Goal: Task Accomplishment & Management: Complete application form

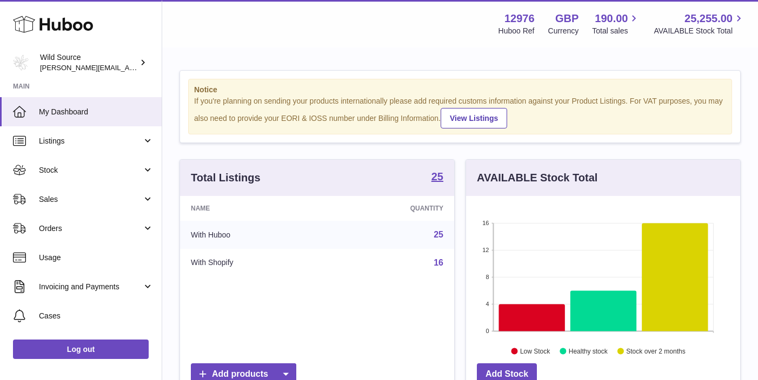
scroll to position [169, 274]
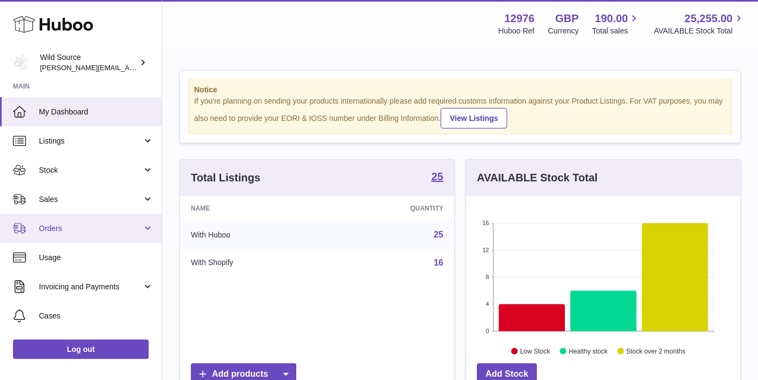
click at [51, 230] on span "Orders" at bounding box center [90, 229] width 103 height 10
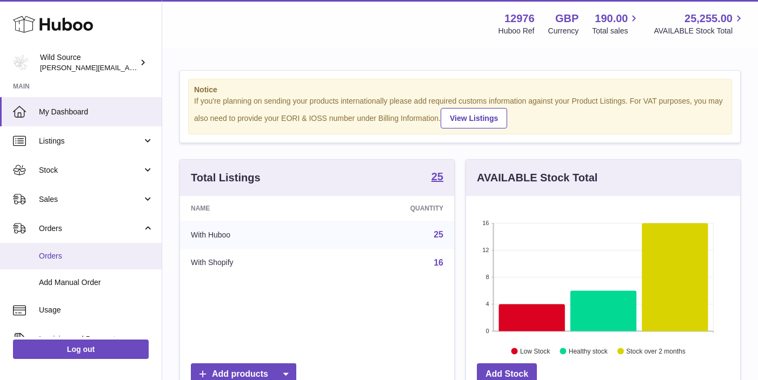
click at [56, 259] on span "Orders" at bounding box center [96, 256] width 115 height 10
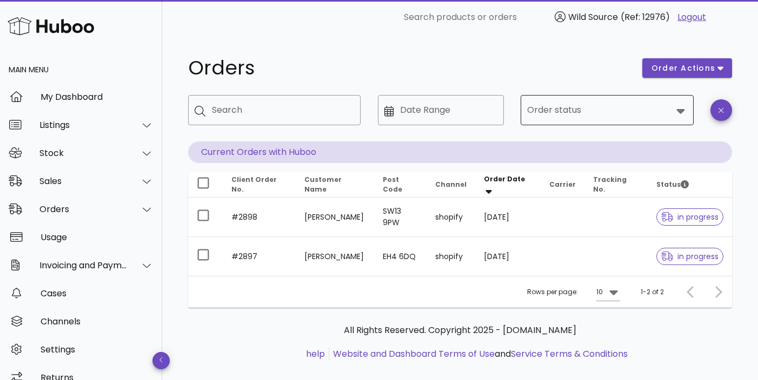
click at [538, 122] on div at bounding box center [599, 110] width 144 height 26
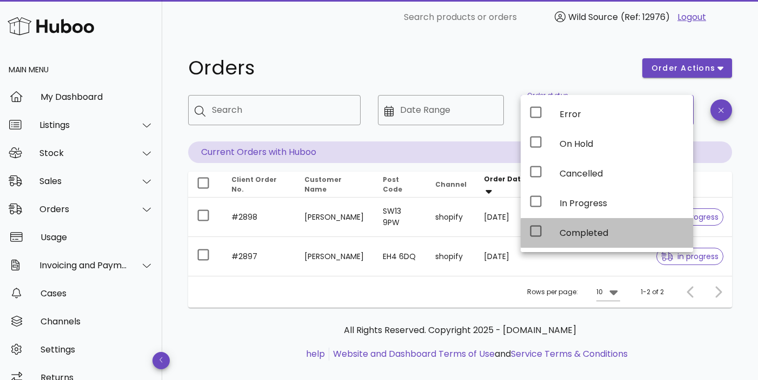
click at [537, 232] on icon at bounding box center [535, 231] width 13 height 13
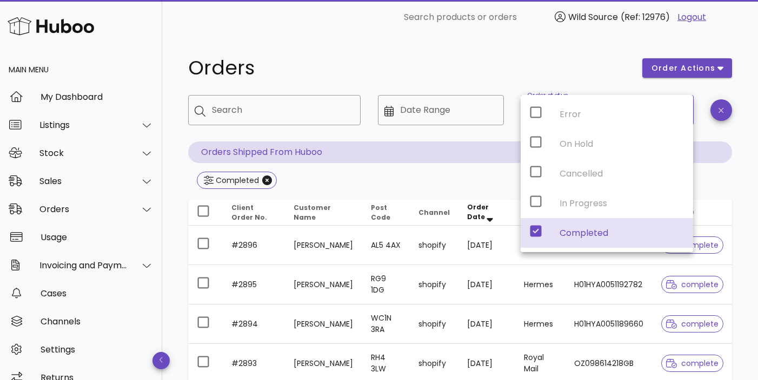
click at [452, 63] on h1 "Orders" at bounding box center [408, 67] width 441 height 19
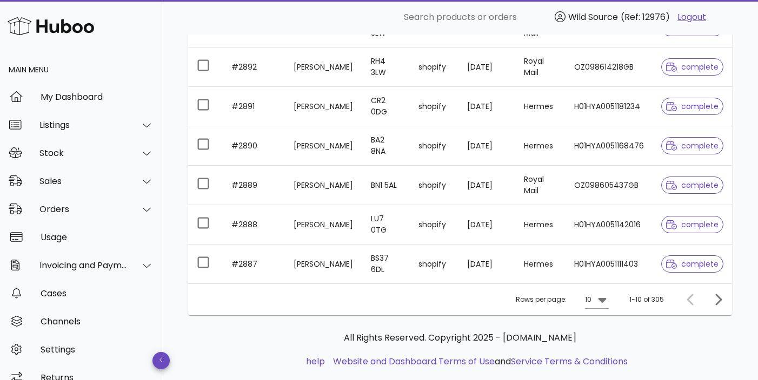
scroll to position [339, 0]
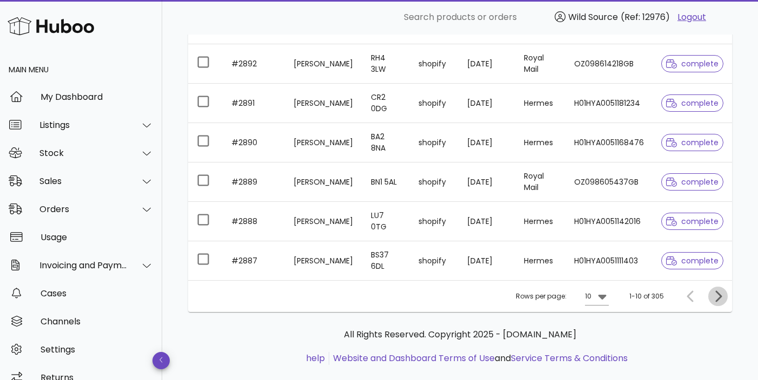
click at [717, 292] on icon "Next page" at bounding box center [718, 296] width 6 height 11
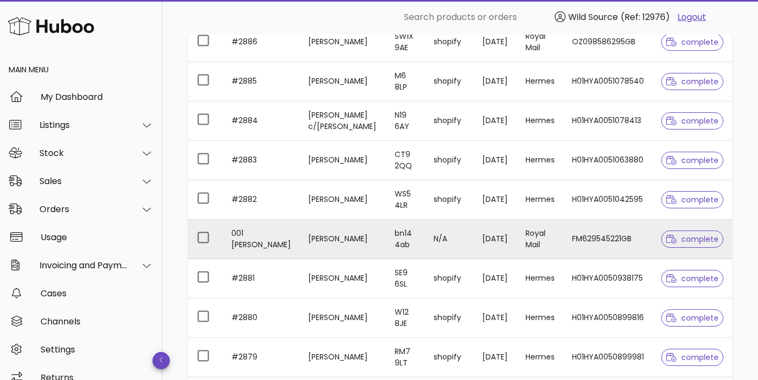
scroll to position [235, 0]
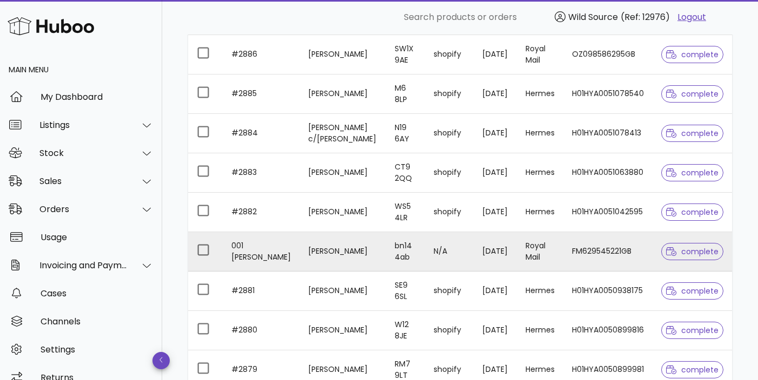
click at [630, 251] on td "FM629545221GB" at bounding box center [607, 251] width 89 height 39
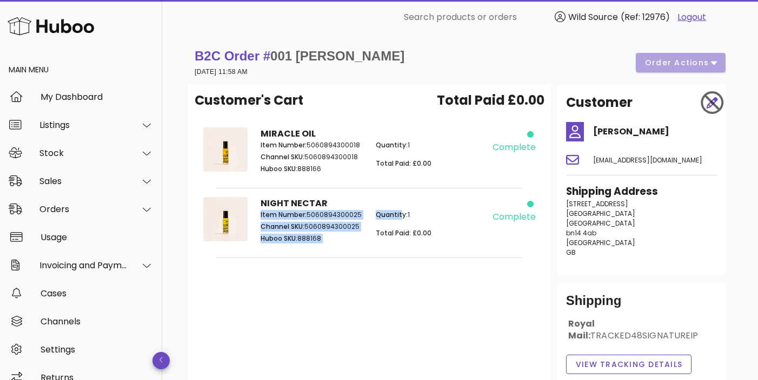
drag, startPoint x: 400, startPoint y: 215, endPoint x: 351, endPoint y: 195, distance: 53.1
click at [351, 195] on div "NIGHT NECTAR Item Number: 5060894300025 Channel SKU: 5060894300025 Huboo SKU: 8…" at bounding box center [369, 222] width 230 height 63
click at [598, 41] on div "B2C Order # 001 Cleo Rogers 05 August 2025 at 11:58 AM order actions Customer's…" at bounding box center [460, 253] width 596 height 436
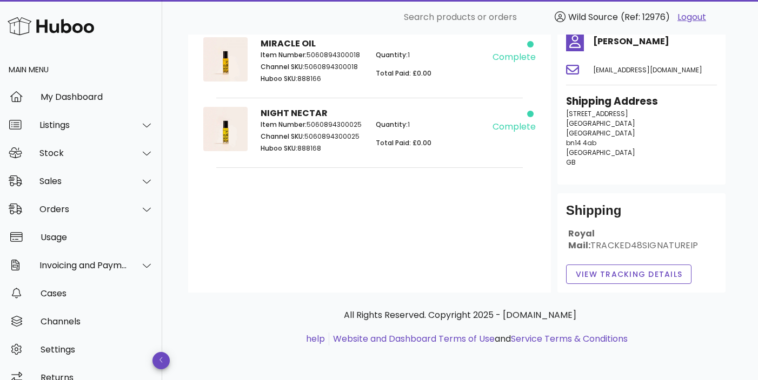
scroll to position [90, 0]
click at [632, 277] on span "View Tracking details" at bounding box center [629, 274] width 108 height 11
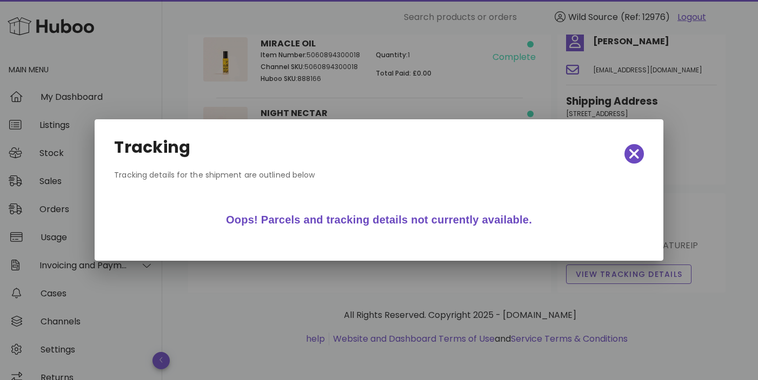
drag, startPoint x: 276, startPoint y: 8, endPoint x: 271, endPoint y: 4, distance: 6.2
click at [273, 8] on div at bounding box center [379, 190] width 758 height 380
click at [632, 157] on icon "button" at bounding box center [634, 154] width 10 height 10
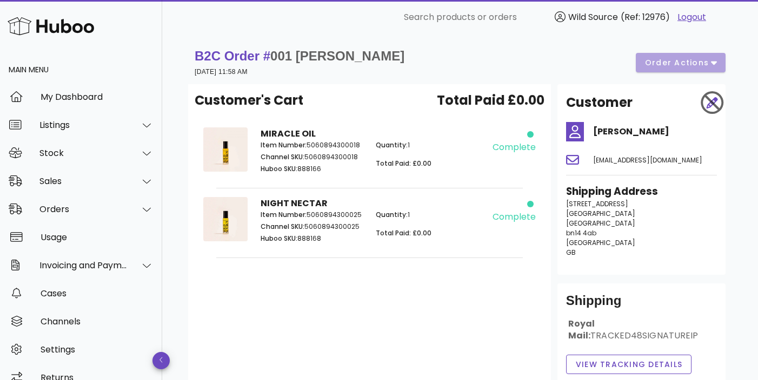
scroll to position [0, 0]
drag, startPoint x: 327, startPoint y: 146, endPoint x: 306, endPoint y: 139, distance: 22.2
click at [326, 145] on p "Item Number: 5060894300018" at bounding box center [311, 146] width 102 height 10
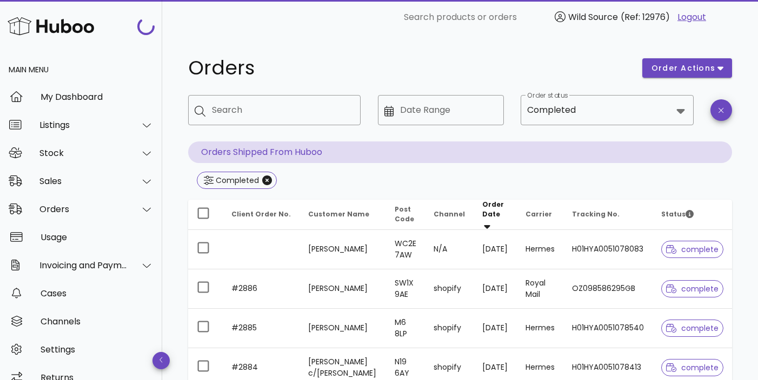
scroll to position [235, 0]
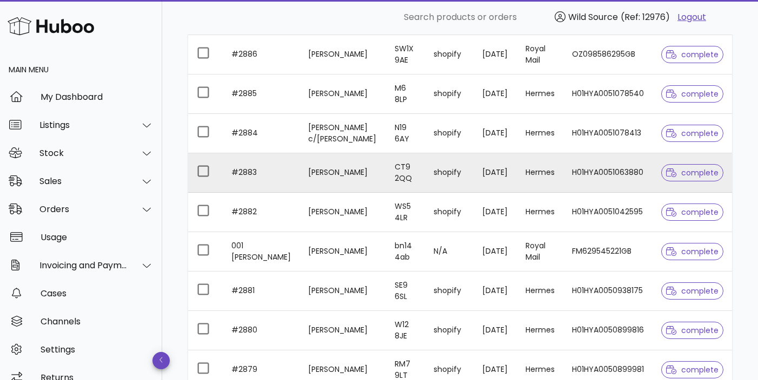
click at [323, 175] on td "Chloe Lewis" at bounding box center [342, 172] width 86 height 39
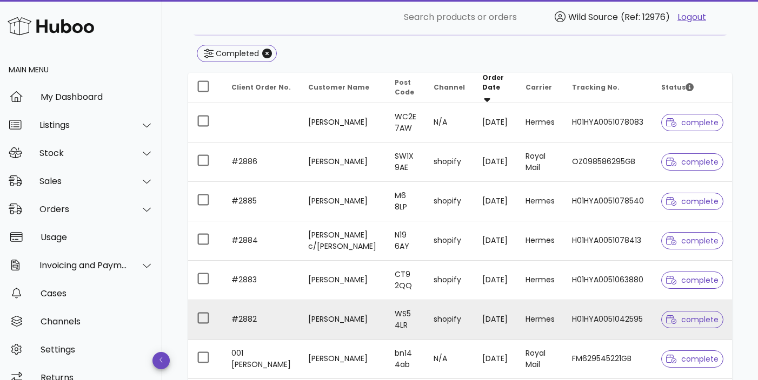
scroll to position [128, 0]
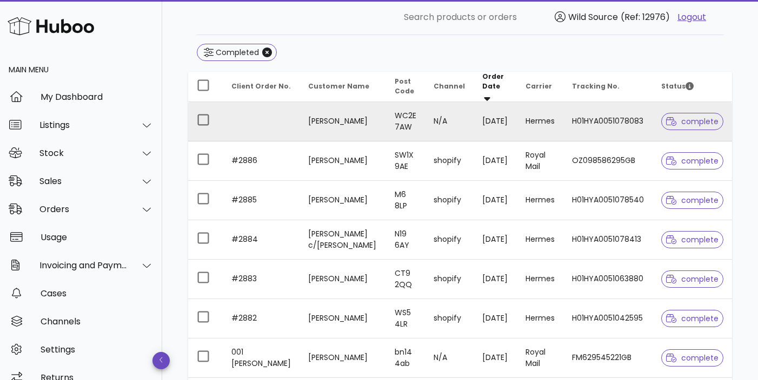
click at [327, 119] on td "Katie England" at bounding box center [342, 121] width 86 height 39
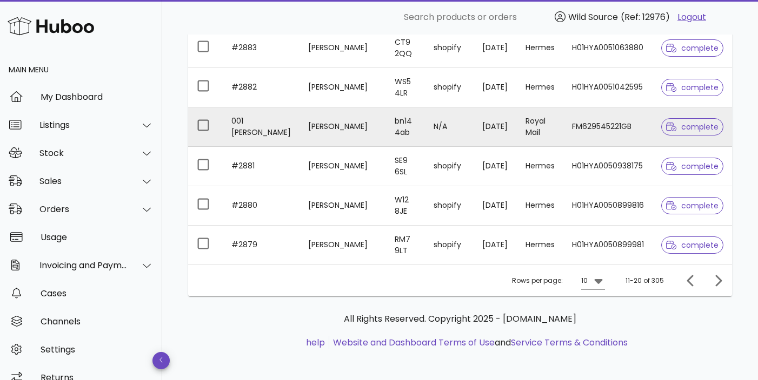
scroll to position [359, 0]
click at [299, 119] on td "Cleo Rogers" at bounding box center [342, 127] width 86 height 39
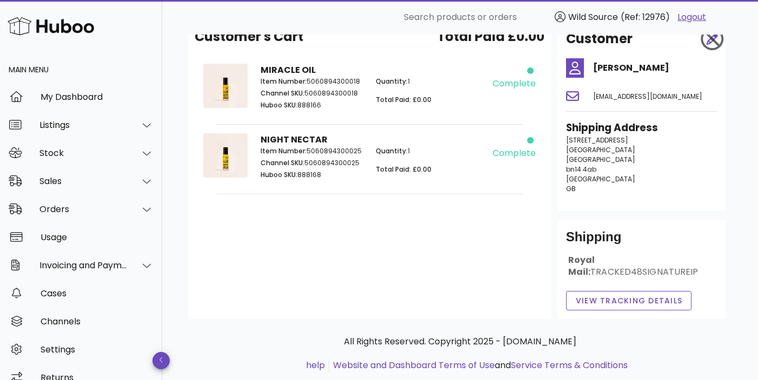
scroll to position [69, 0]
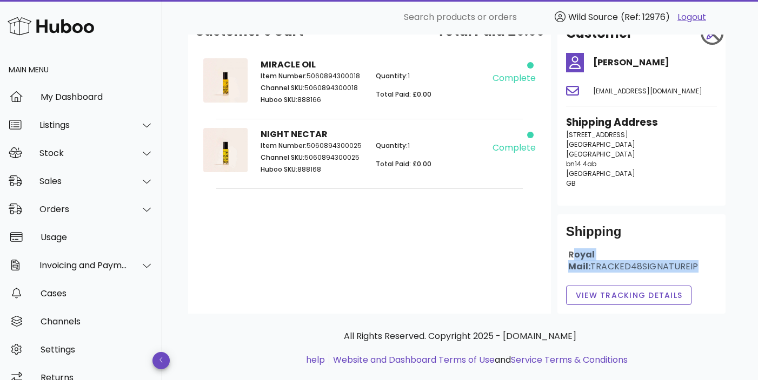
drag, startPoint x: 569, startPoint y: 254, endPoint x: 662, endPoint y: 276, distance: 96.1
click at [662, 276] on div "Royal Mail: TRACKED48SIGNATUREIP" at bounding box center [641, 265] width 151 height 32
click at [604, 267] on span "TRACKED48SIGNATUREIP" at bounding box center [644, 266] width 108 height 12
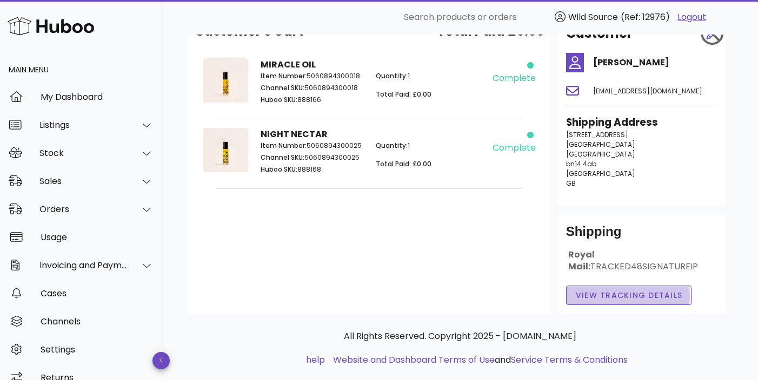
click at [604, 299] on span "View Tracking details" at bounding box center [629, 295] width 108 height 11
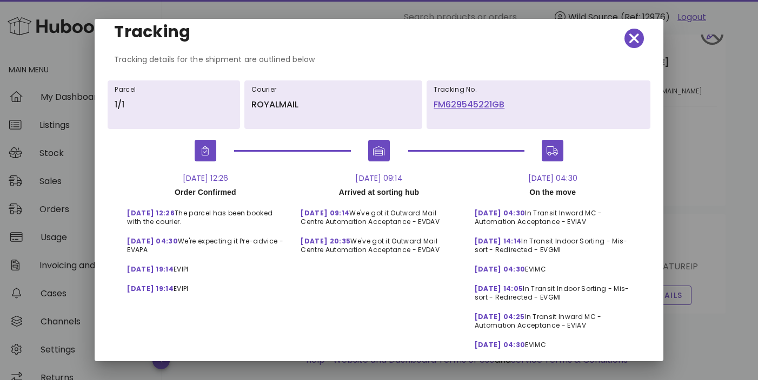
scroll to position [14, 0]
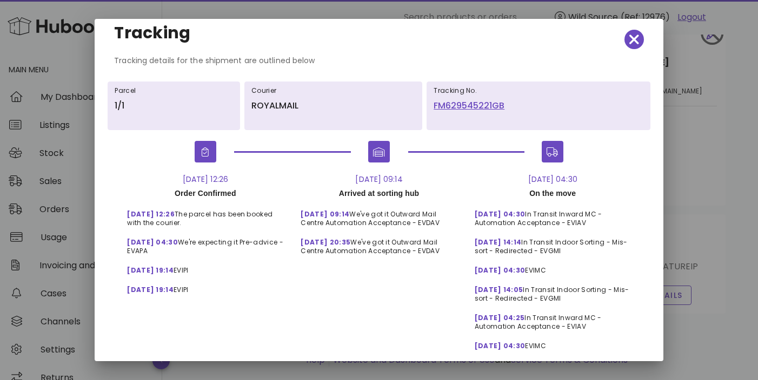
click at [466, 103] on link "FM629545221GB" at bounding box center [537, 105] width 209 height 13
click at [638, 39] on icon "button" at bounding box center [634, 39] width 10 height 15
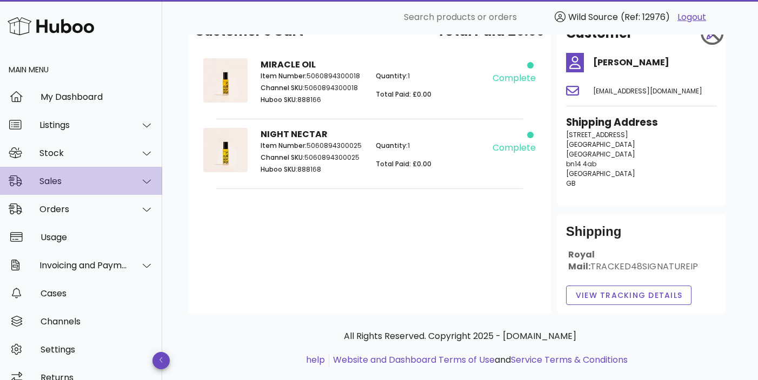
click at [82, 174] on div "Sales" at bounding box center [81, 181] width 162 height 28
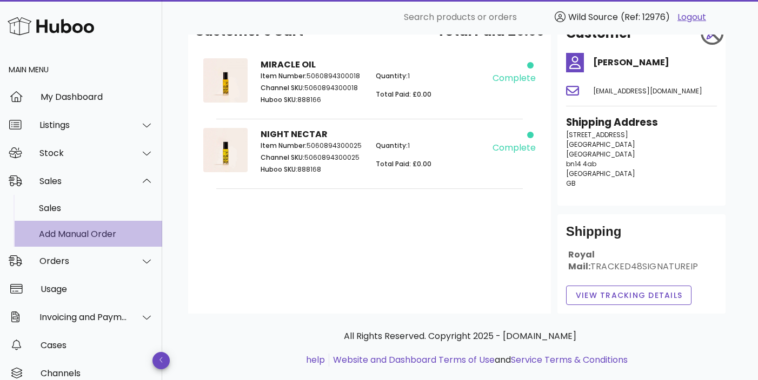
click at [84, 222] on link "Add Manual Order" at bounding box center [81, 234] width 162 height 26
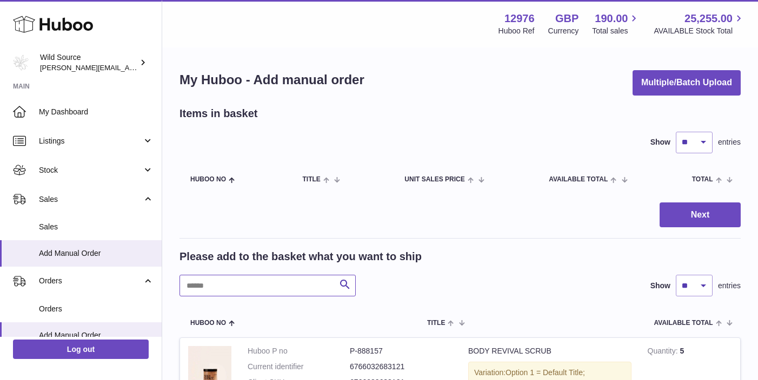
click at [235, 286] on input "text" at bounding box center [267, 286] width 176 height 22
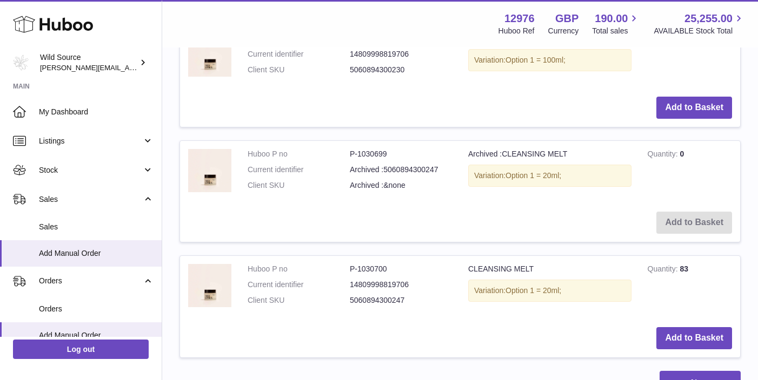
scroll to position [343, 0]
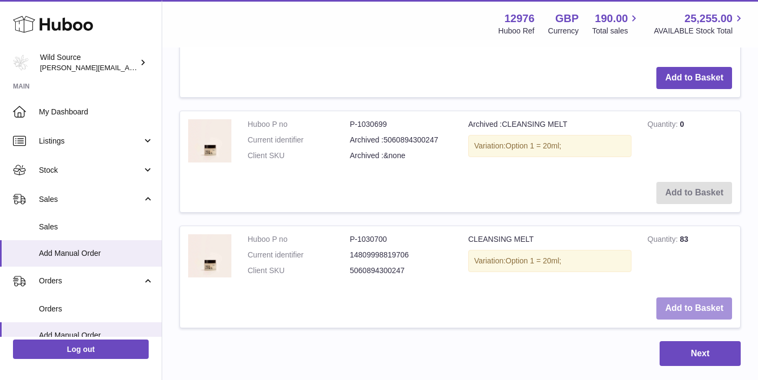
click at [683, 303] on button "Add to Basket" at bounding box center [694, 309] width 76 height 22
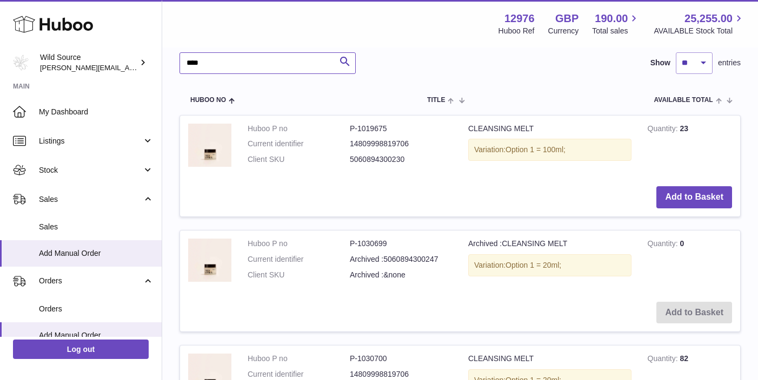
drag, startPoint x: 215, startPoint y: 63, endPoint x: 164, endPoint y: 61, distance: 51.4
click at [164, 61] on div "My Huboo - Add manual order Multiple/Batch Upload Items in basket Show ** ** **…" at bounding box center [460, 107] width 596 height 802
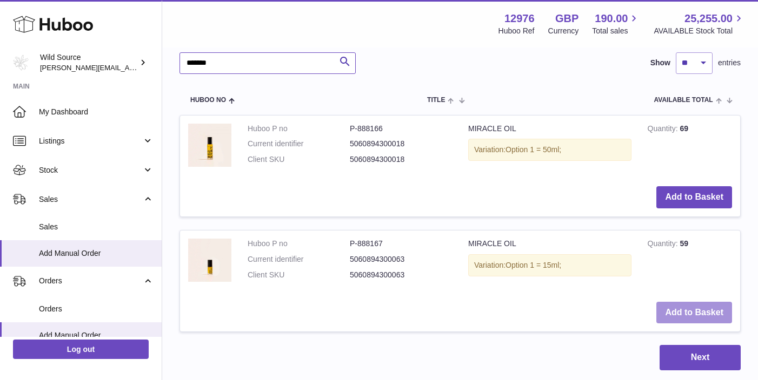
type input "*******"
click at [686, 306] on button "Add to Basket" at bounding box center [694, 313] width 76 height 22
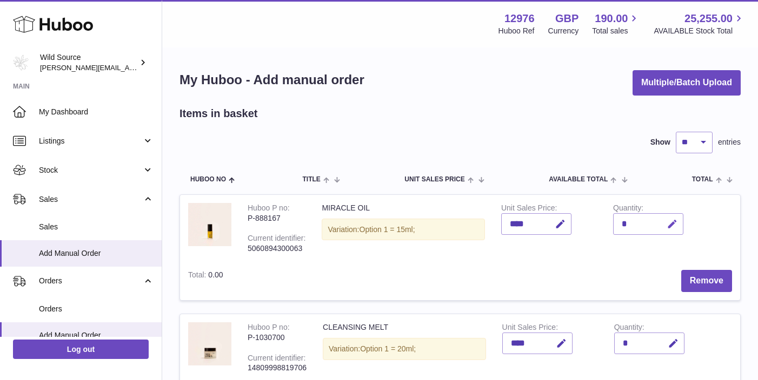
click at [680, 222] on button "button" at bounding box center [670, 224] width 25 height 22
type input "*"
click at [678, 338] on icon "button" at bounding box center [672, 343] width 11 height 11
click at [641, 284] on td "Remove" at bounding box center [485, 281] width 509 height 38
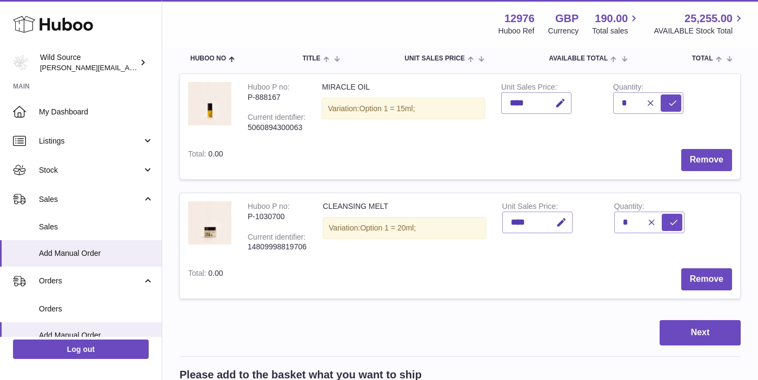
scroll to position [119, 0]
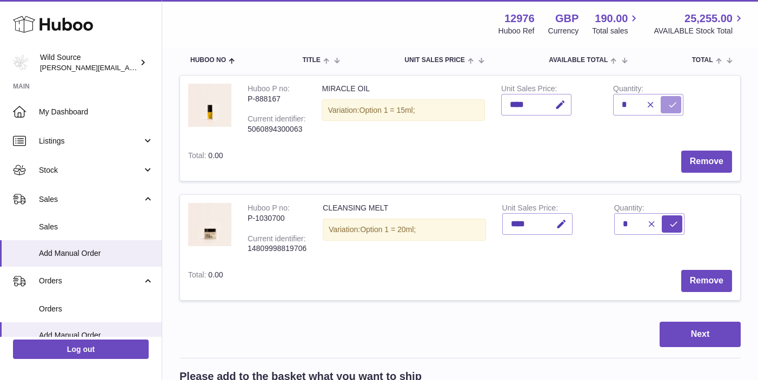
click at [673, 104] on icon "submit" at bounding box center [672, 105] width 10 height 10
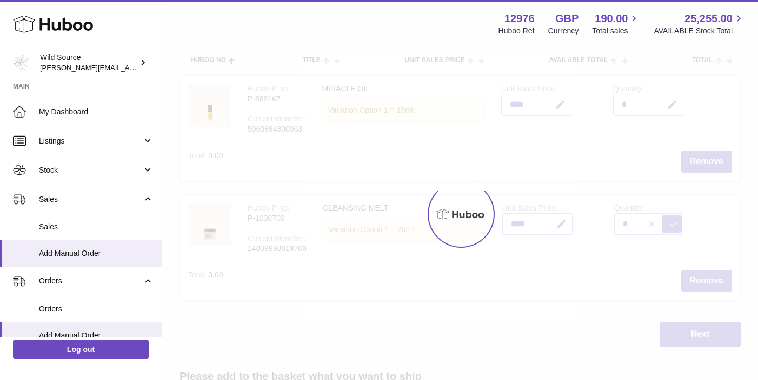
type input "*"
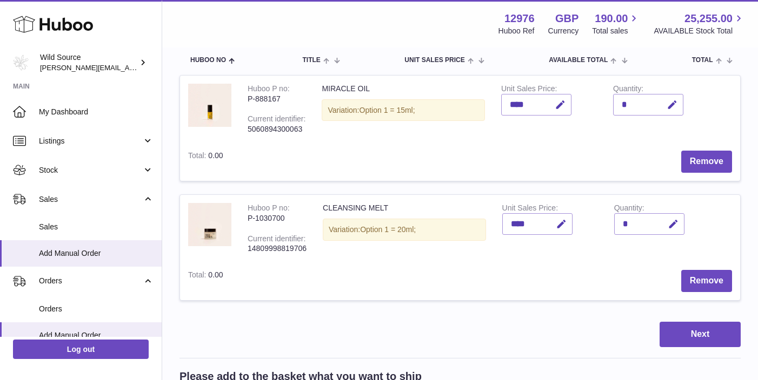
click at [647, 221] on div "*" at bounding box center [649, 224] width 70 height 22
click at [679, 221] on button "button" at bounding box center [671, 224] width 25 height 22
type input "*"
click at [676, 220] on icon "submit" at bounding box center [673, 224] width 10 height 10
click at [707, 324] on button "Next" at bounding box center [699, 334] width 81 height 25
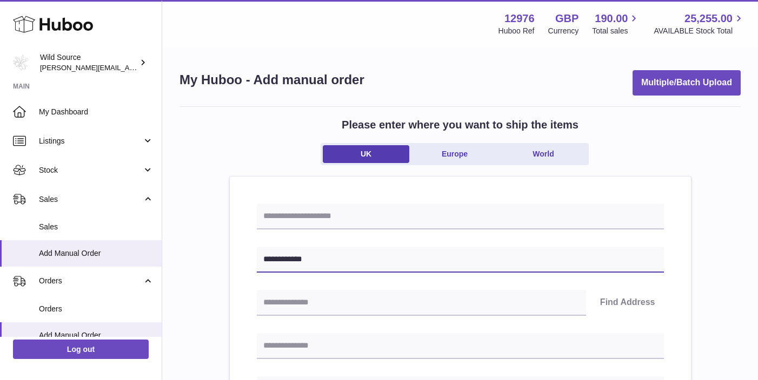
type input "**********"
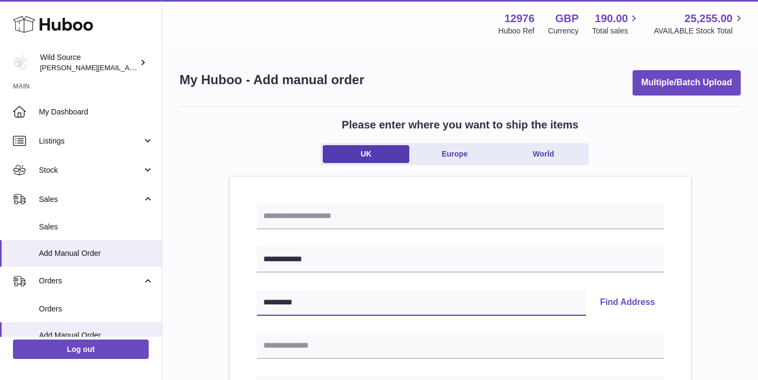
type input "********"
click at [611, 291] on button "Find Address" at bounding box center [627, 303] width 72 height 26
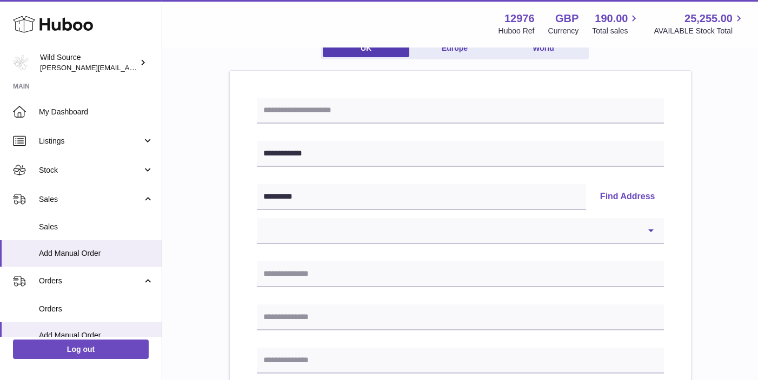
scroll to position [152, 0]
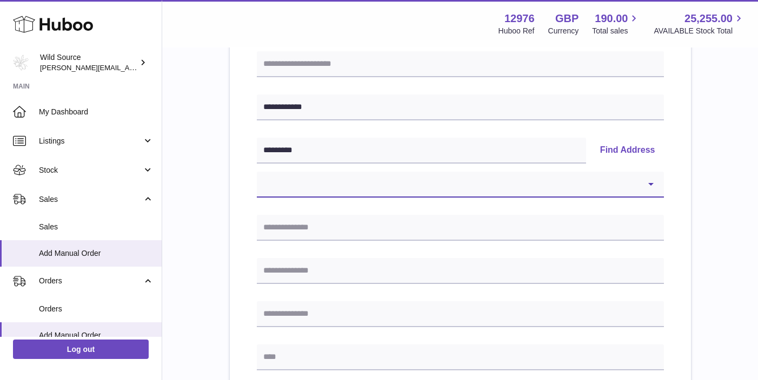
select select "*"
type input "**********"
type input "******"
type input "********"
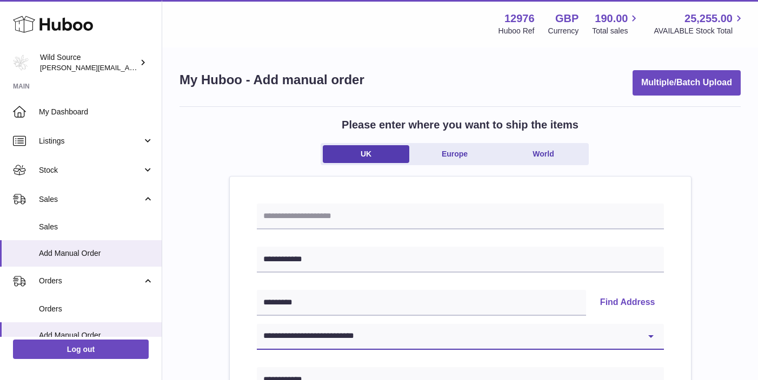
scroll to position [0, 0]
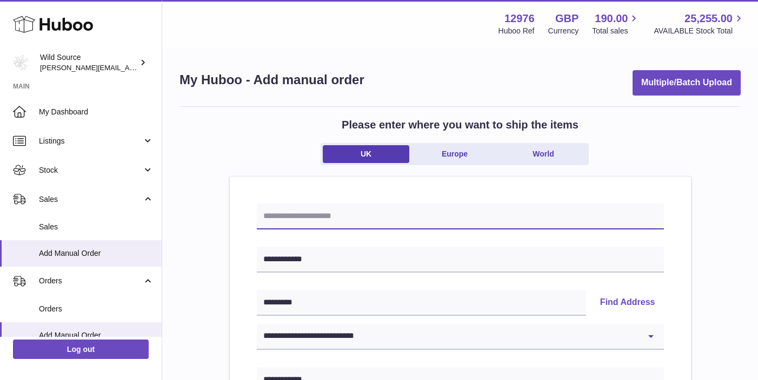
click at [320, 210] on input "text" at bounding box center [460, 217] width 407 height 26
type input "*"
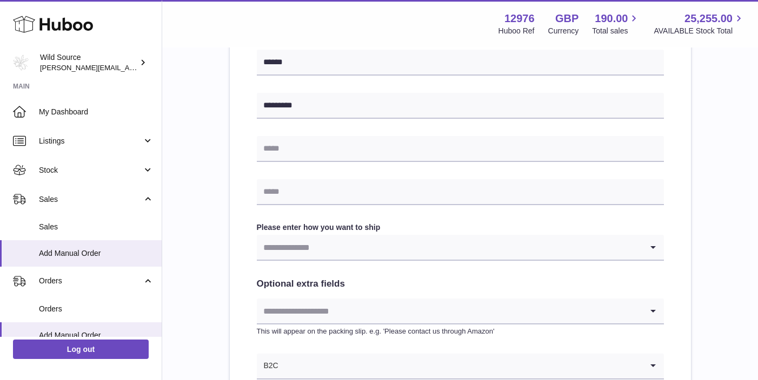
scroll to position [529, 0]
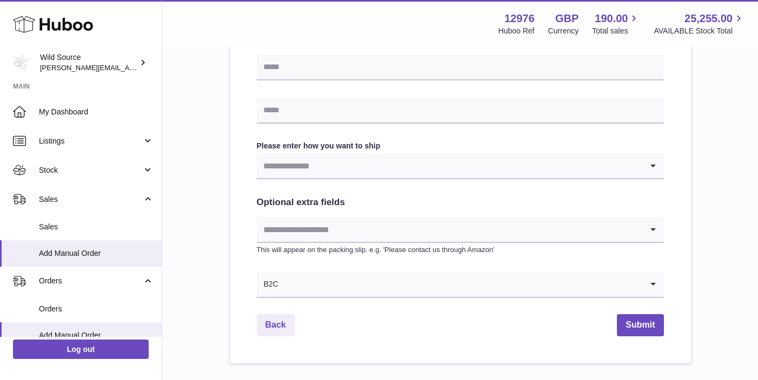
type input "**********"
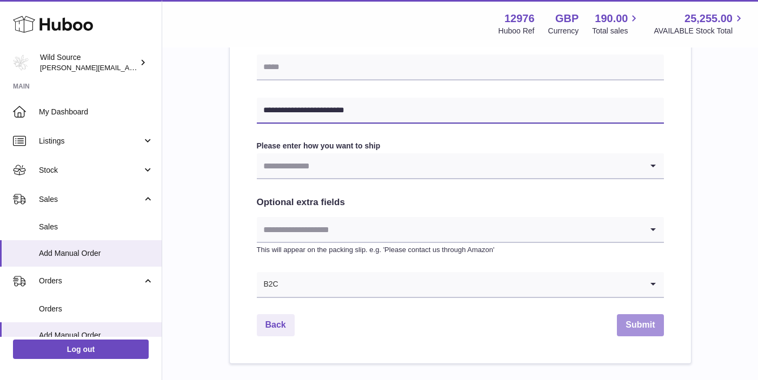
type input "**********"
click at [640, 318] on button "Submit" at bounding box center [640, 326] width 46 height 22
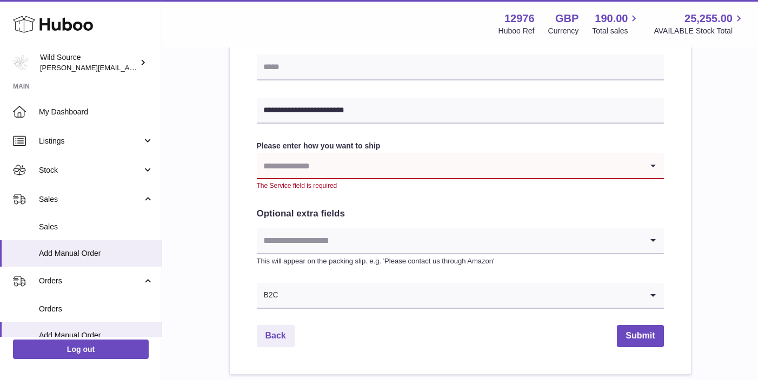
click at [322, 164] on input "Search for option" at bounding box center [449, 165] width 385 height 25
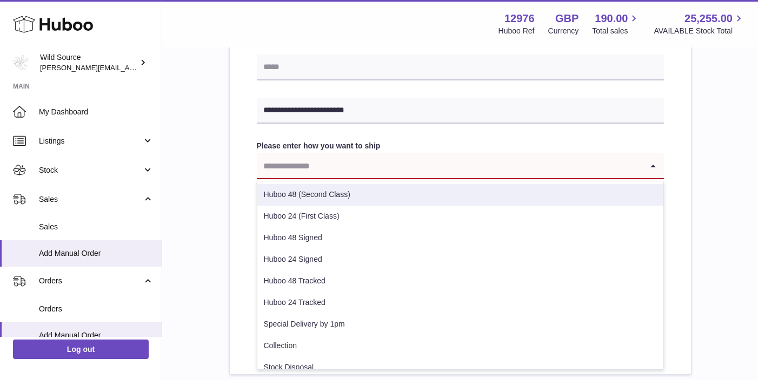
scroll to position [0, 0]
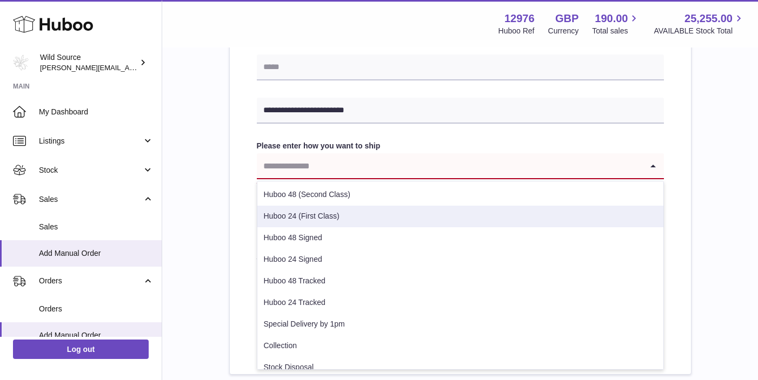
click at [317, 213] on li "Huboo 24 (First Class)" at bounding box center [460, 217] width 406 height 22
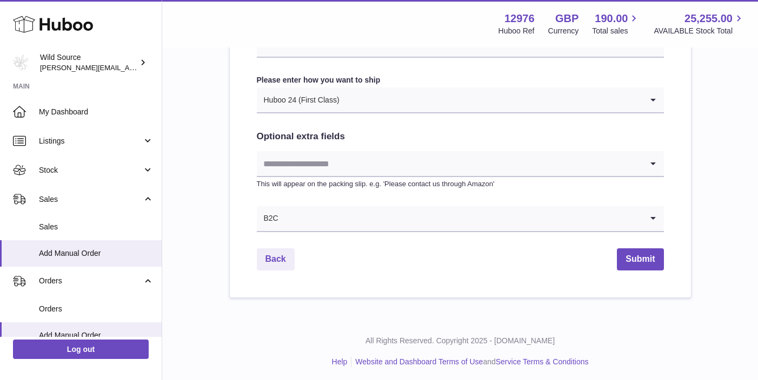
scroll to position [594, 0]
click at [633, 252] on button "Submit" at bounding box center [640, 260] width 46 height 22
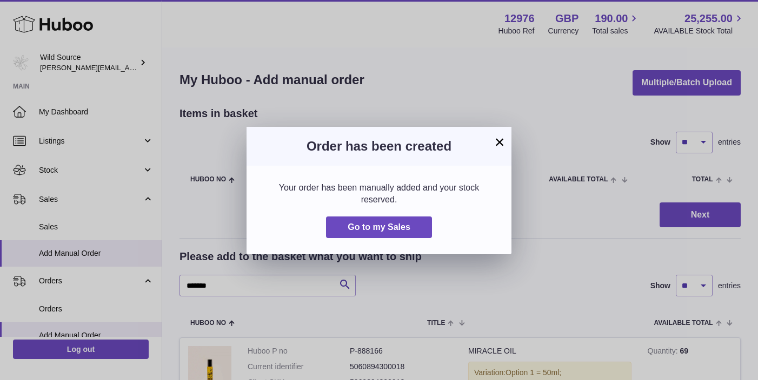
click at [504, 136] on button "×" at bounding box center [499, 142] width 13 height 13
